Goal: Task Accomplishment & Management: Manage account settings

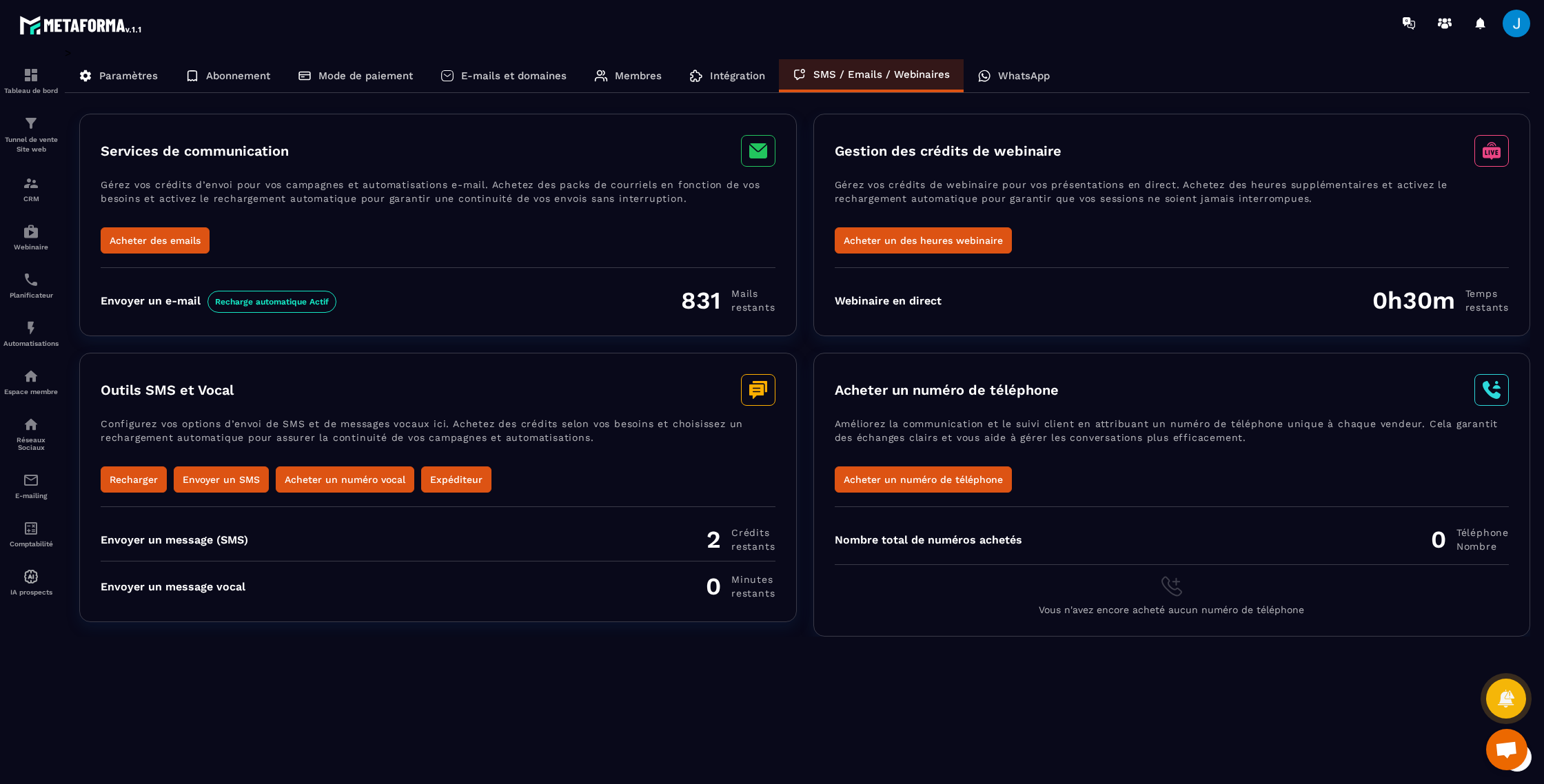
scroll to position [1621, 0]
click at [741, 77] on p "Intégration" at bounding box center [737, 75] width 55 height 12
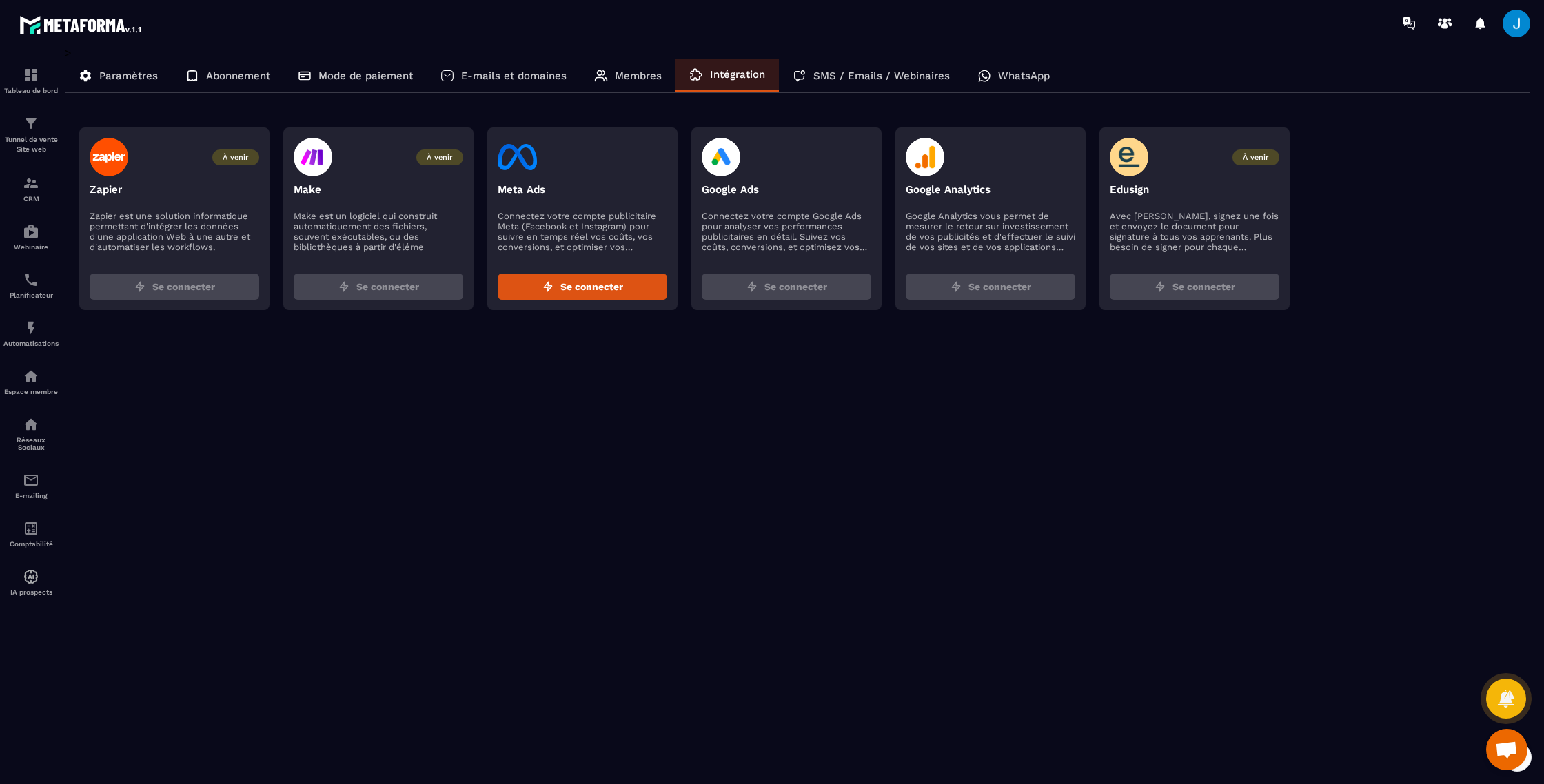
click at [626, 75] on p "Membres" at bounding box center [638, 75] width 47 height 12
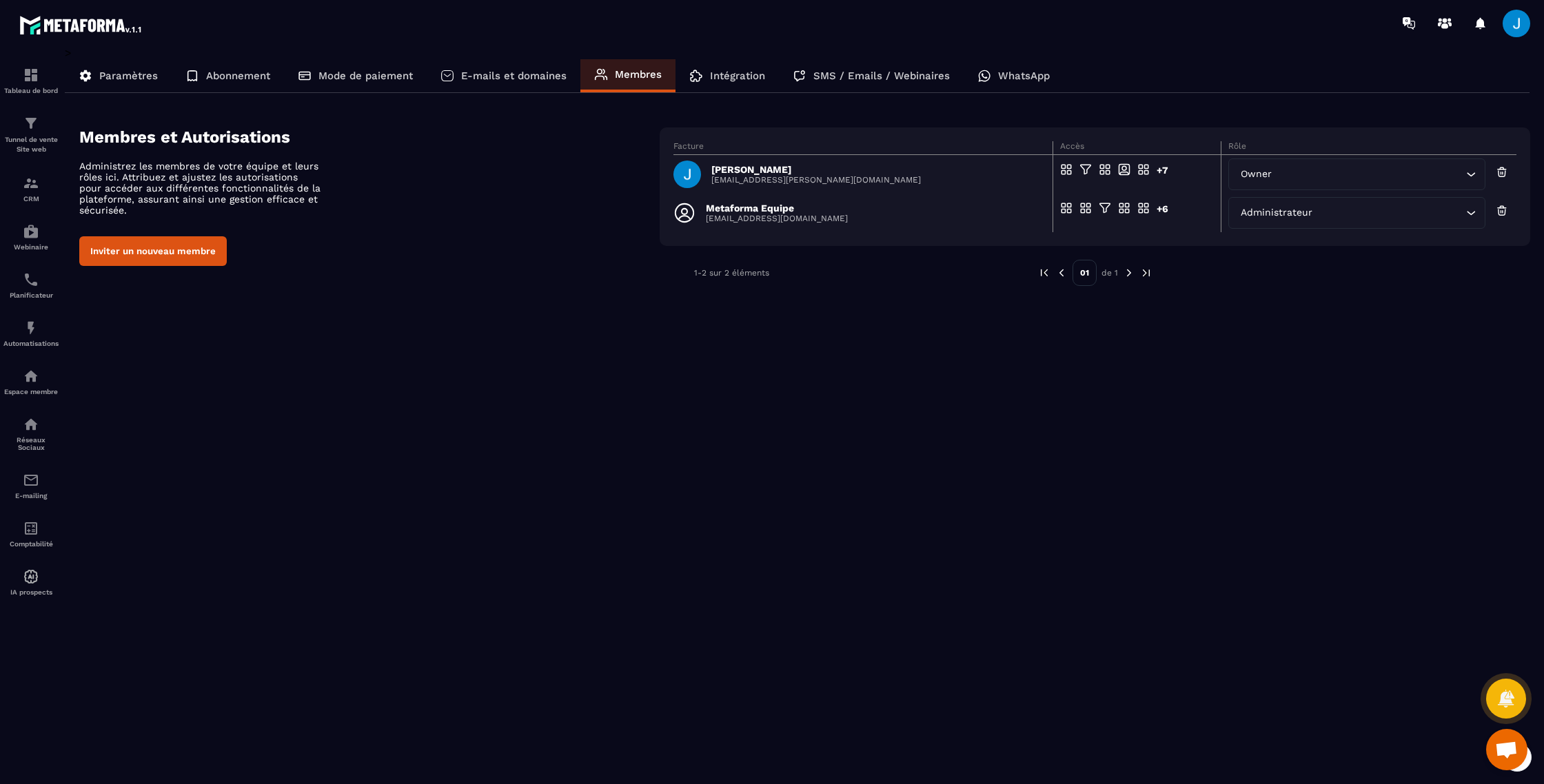
click at [493, 74] on p "E-mails et domaines" at bounding box center [514, 75] width 106 height 12
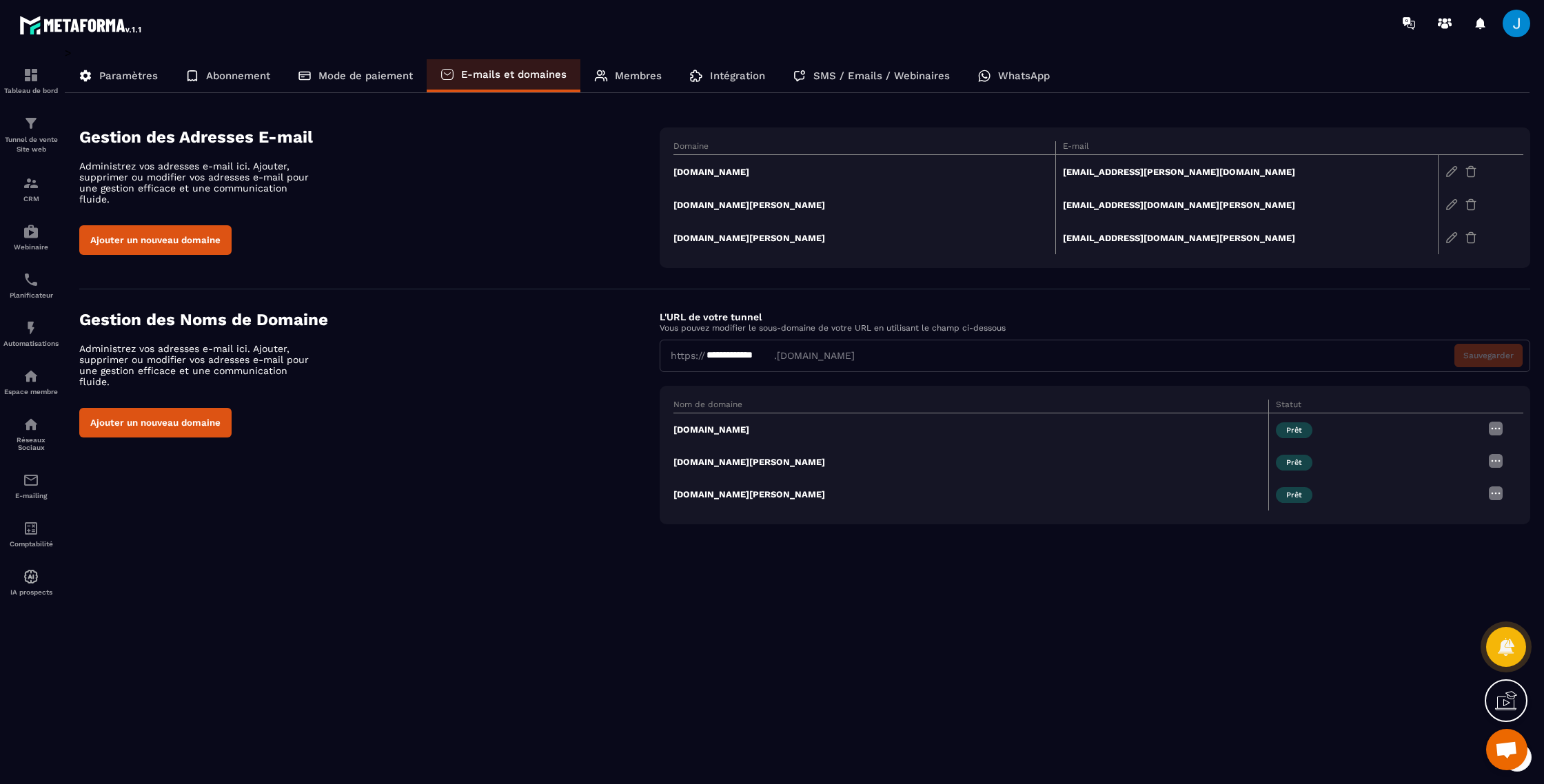
click at [380, 73] on p "Mode de paiement" at bounding box center [366, 75] width 95 height 12
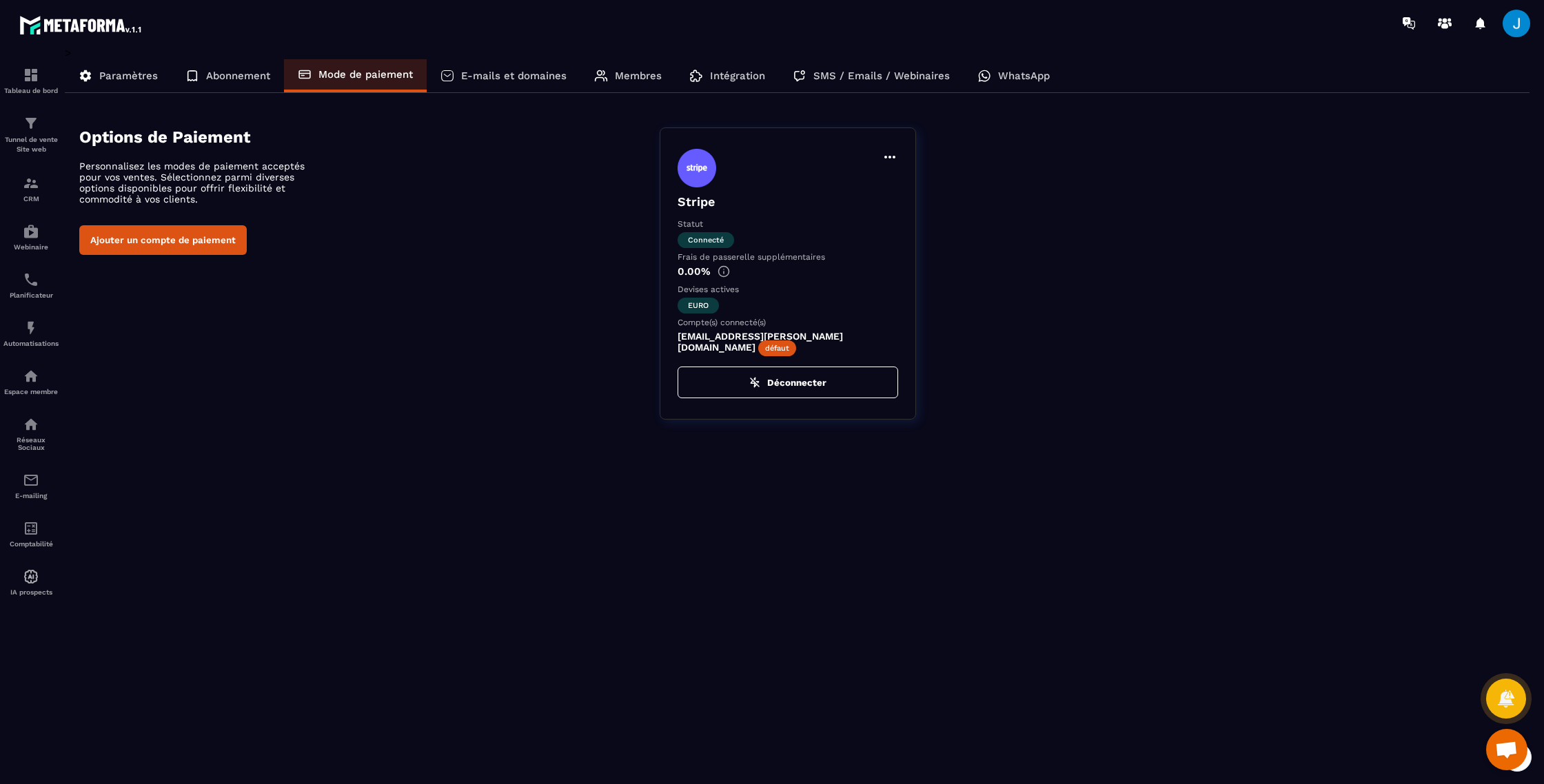
click at [218, 72] on p "Abonnement" at bounding box center [238, 75] width 64 height 12
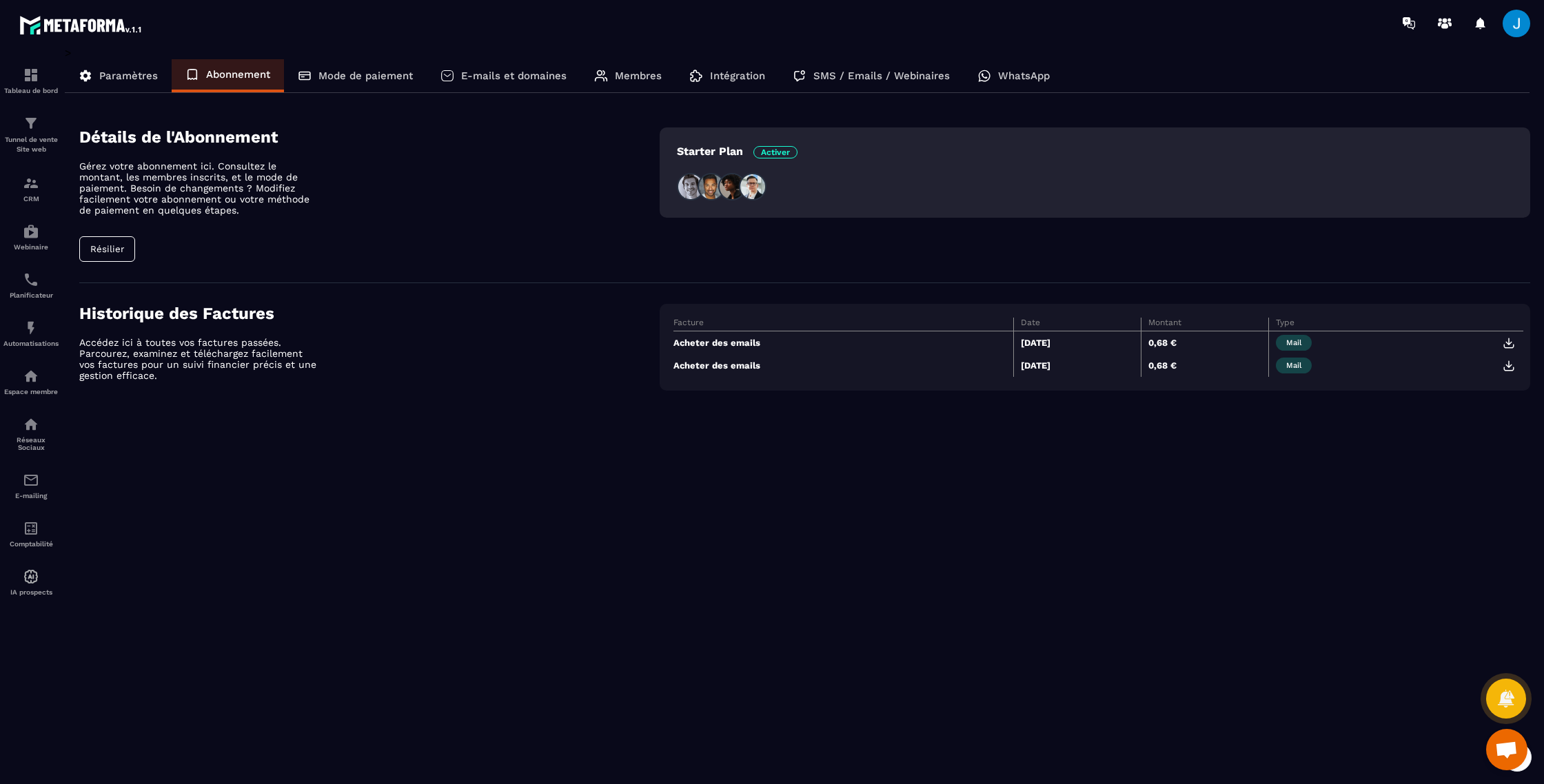
click at [132, 72] on p "Paramètres" at bounding box center [128, 75] width 59 height 12
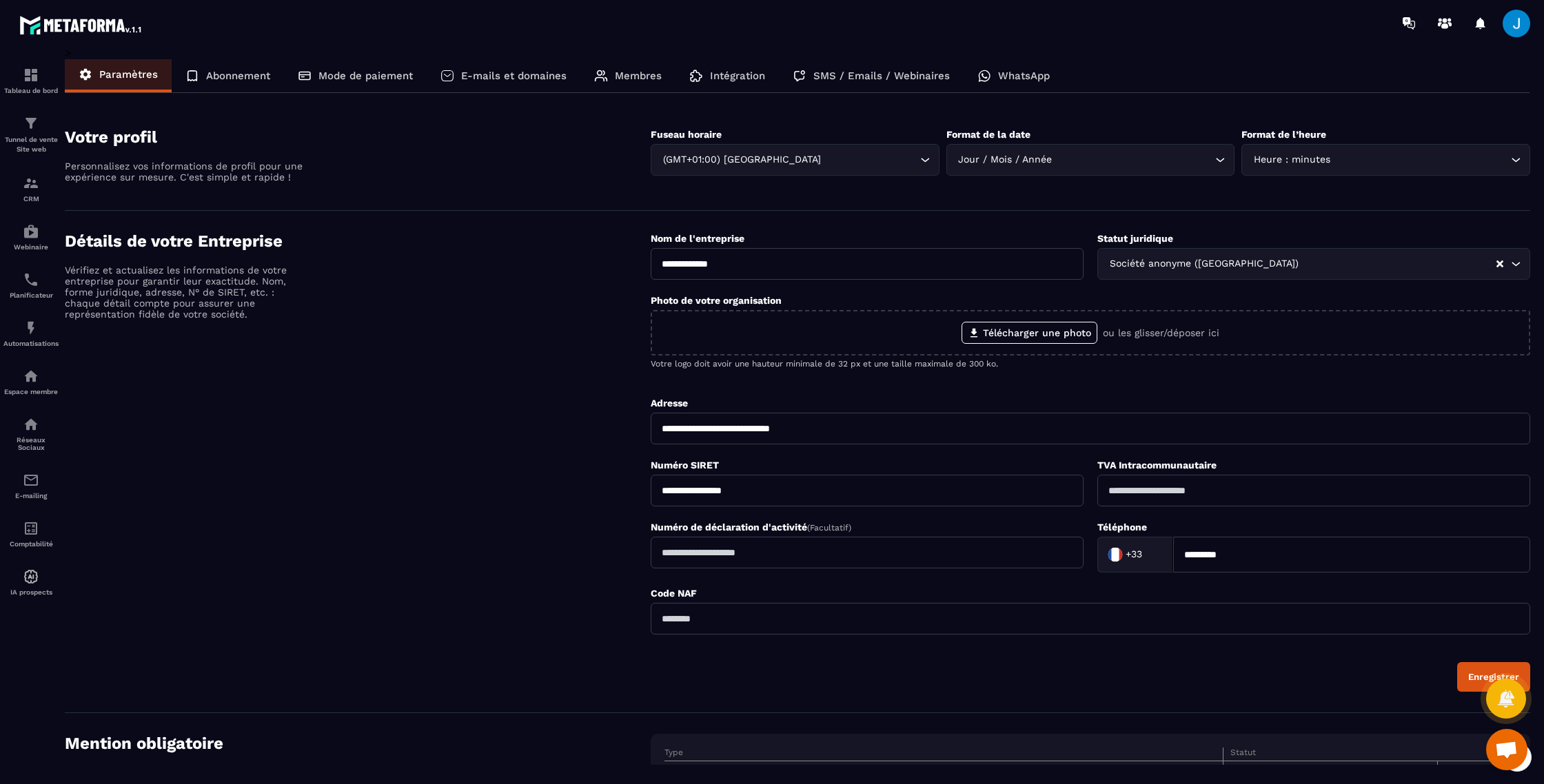
click at [736, 77] on p "Intégration" at bounding box center [737, 75] width 55 height 12
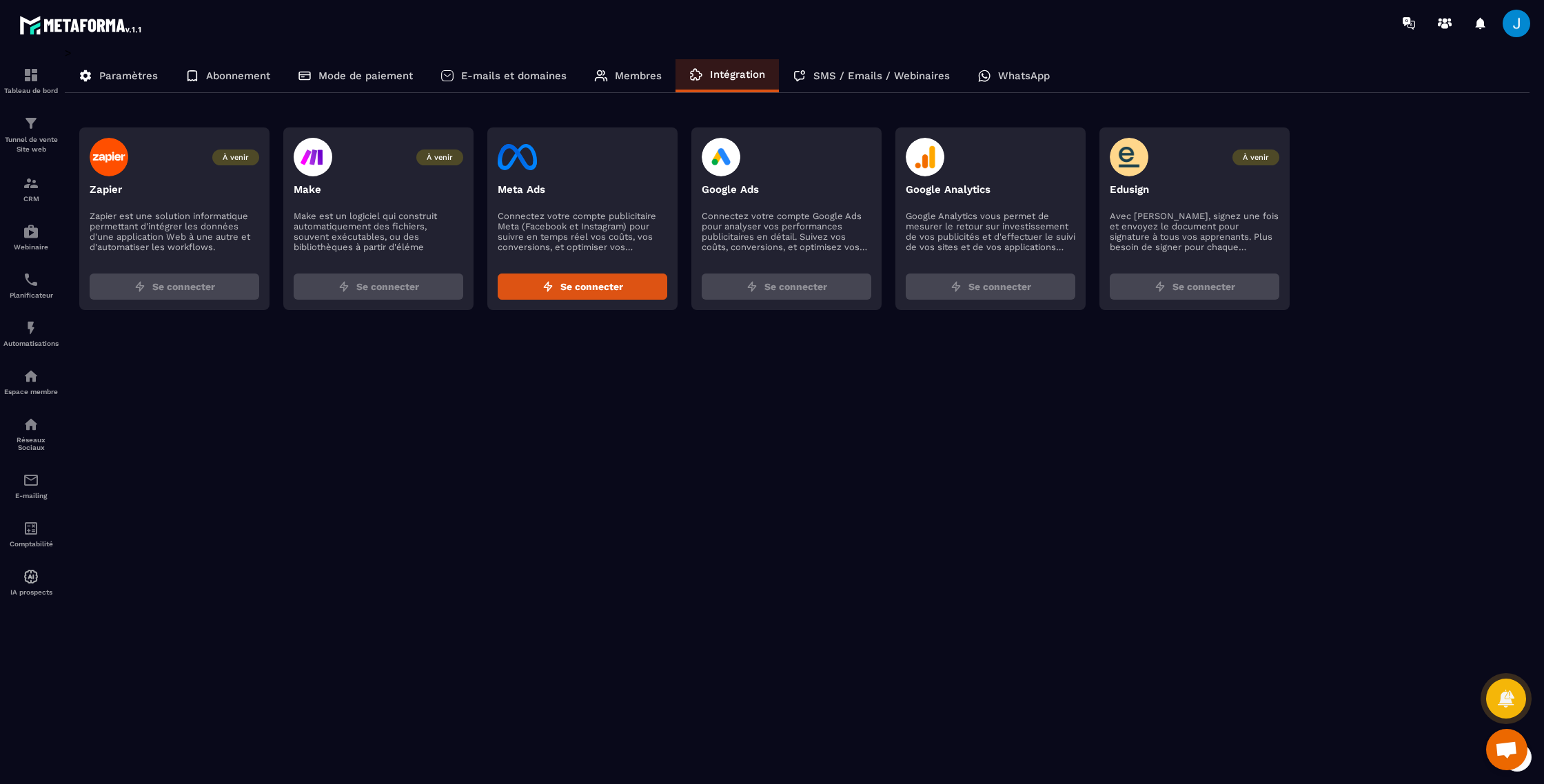
click at [983, 73] on icon at bounding box center [984, 75] width 14 height 14
